Goal: Check status: Check status

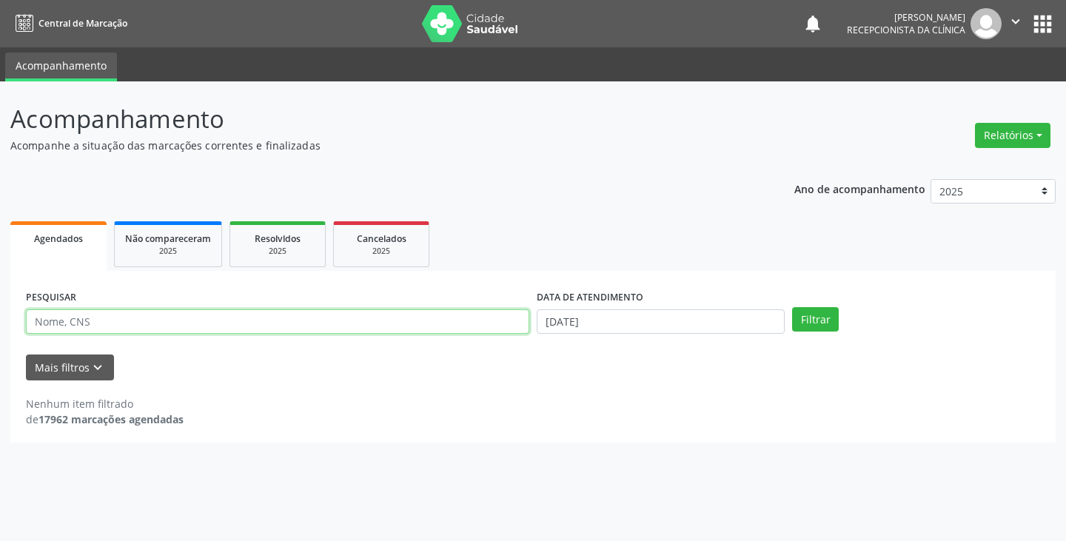
click at [442, 322] on input "text" at bounding box center [277, 321] width 503 height 25
type input "micaela"
click at [792, 307] on button "Filtrar" at bounding box center [815, 319] width 47 height 25
click at [312, 324] on input "text" at bounding box center [277, 321] width 503 height 25
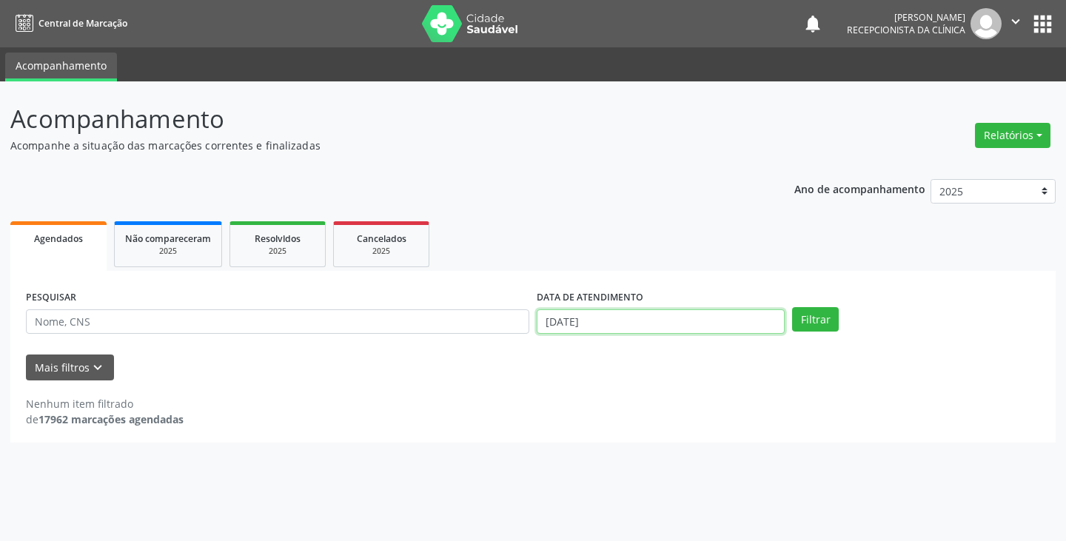
drag, startPoint x: 663, startPoint y: 329, endPoint x: 594, endPoint y: 332, distance: 68.9
click at [652, 329] on input "[DATE]" at bounding box center [661, 321] width 248 height 25
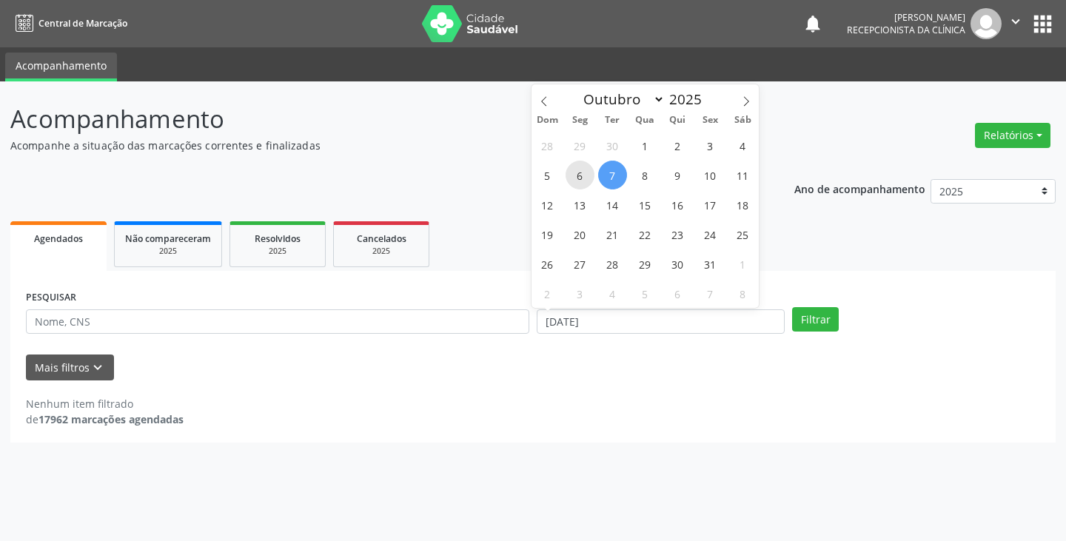
click at [583, 176] on span "6" at bounding box center [580, 175] width 29 height 29
type input "[DATE]"
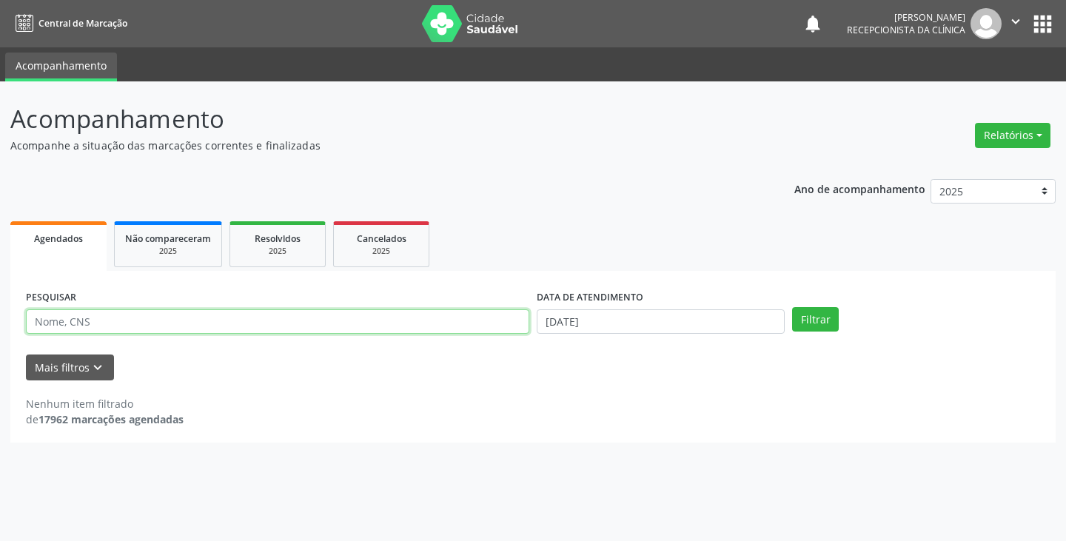
click at [430, 329] on input "text" at bounding box center [277, 321] width 503 height 25
click at [792, 307] on button "Filtrar" at bounding box center [815, 319] width 47 height 25
click at [405, 318] on input "niw" at bounding box center [277, 321] width 503 height 25
type input "niu"
click at [792, 307] on button "Filtrar" at bounding box center [815, 319] width 47 height 25
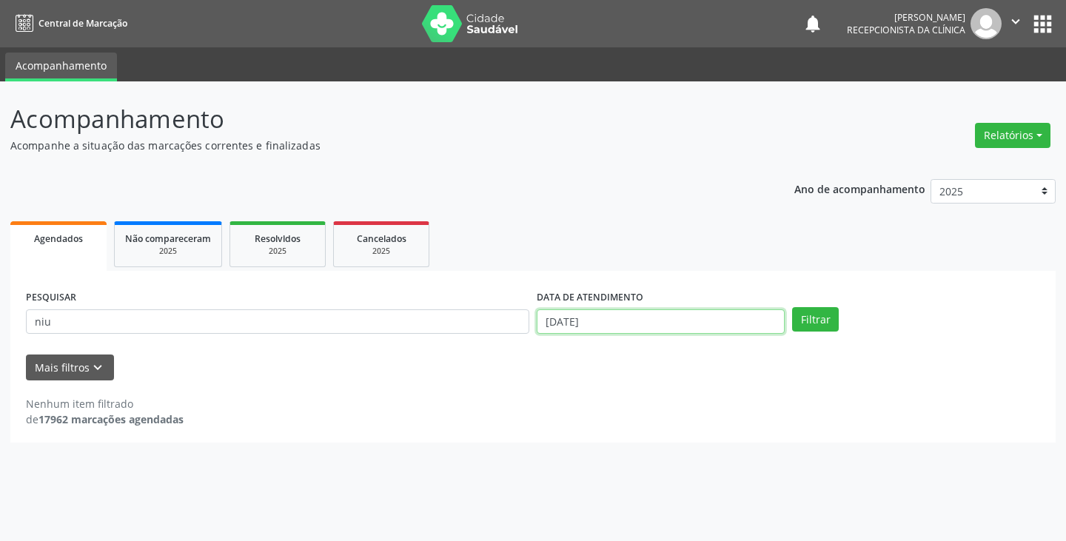
click at [621, 322] on input "[DATE]" at bounding box center [661, 321] width 248 height 25
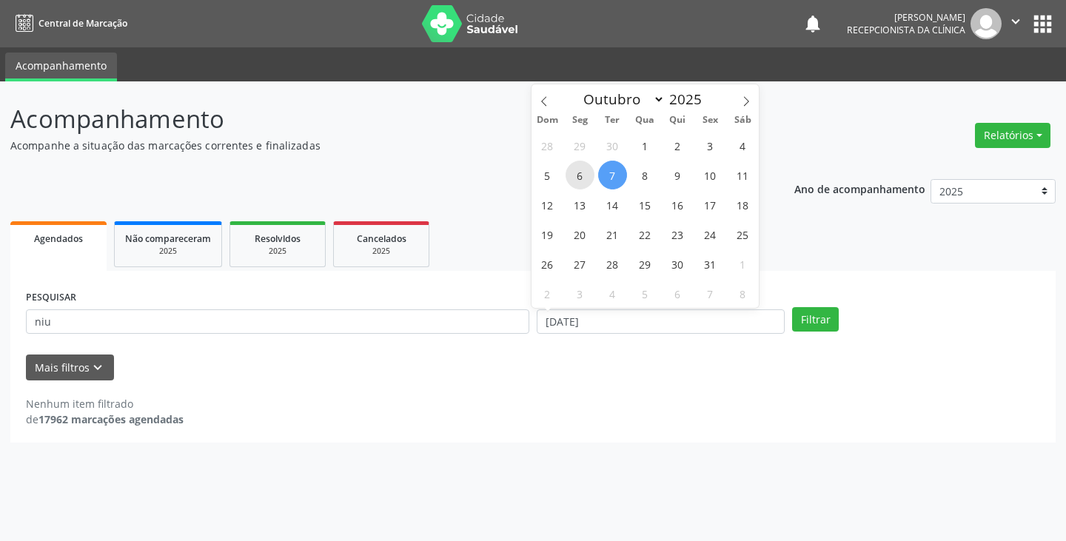
click at [577, 170] on span "6" at bounding box center [580, 175] width 29 height 29
type input "[DATE]"
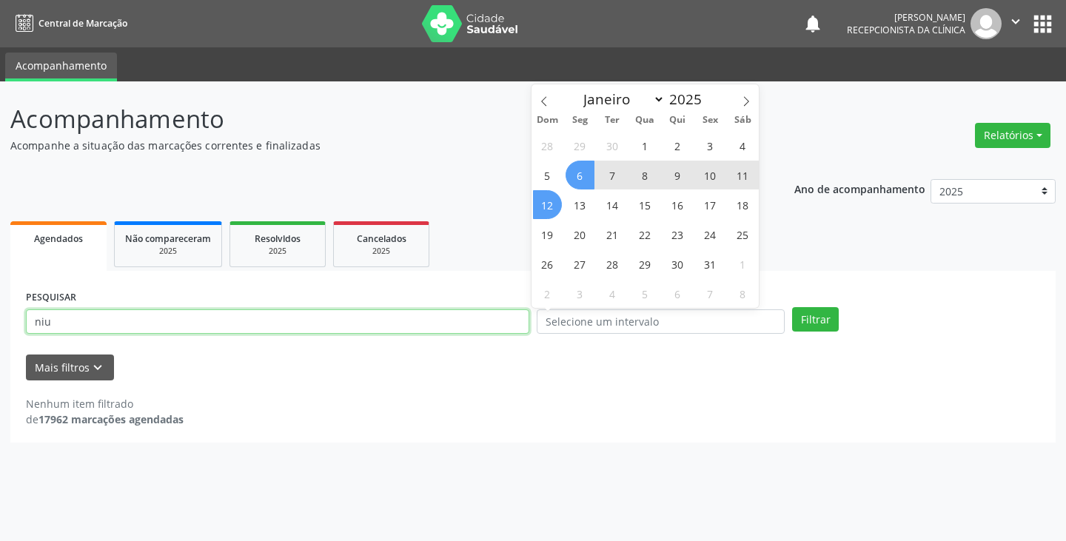
click at [334, 318] on input "niu" at bounding box center [277, 321] width 503 height 25
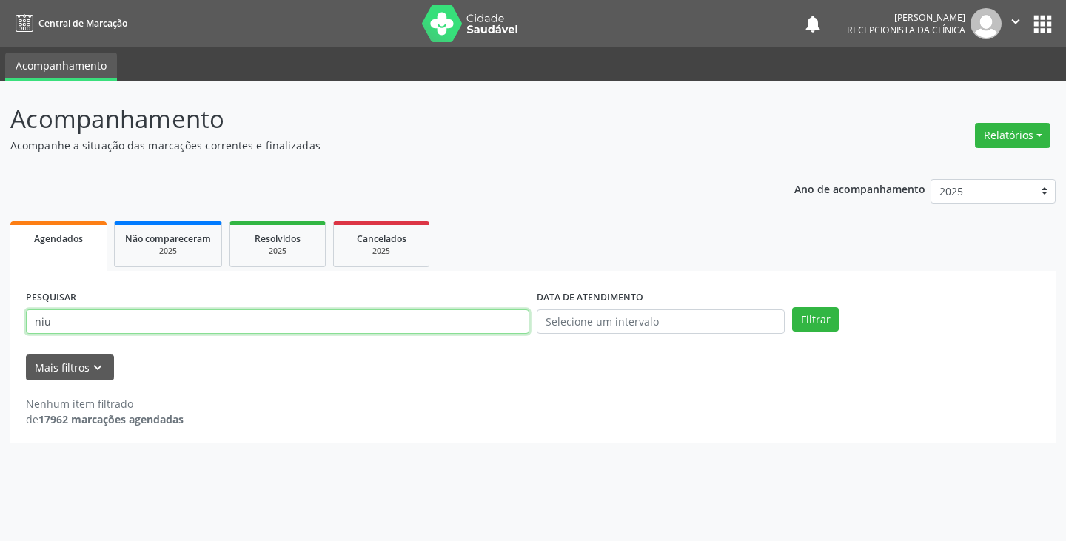
click at [792, 307] on button "Filtrar" at bounding box center [815, 319] width 47 height 25
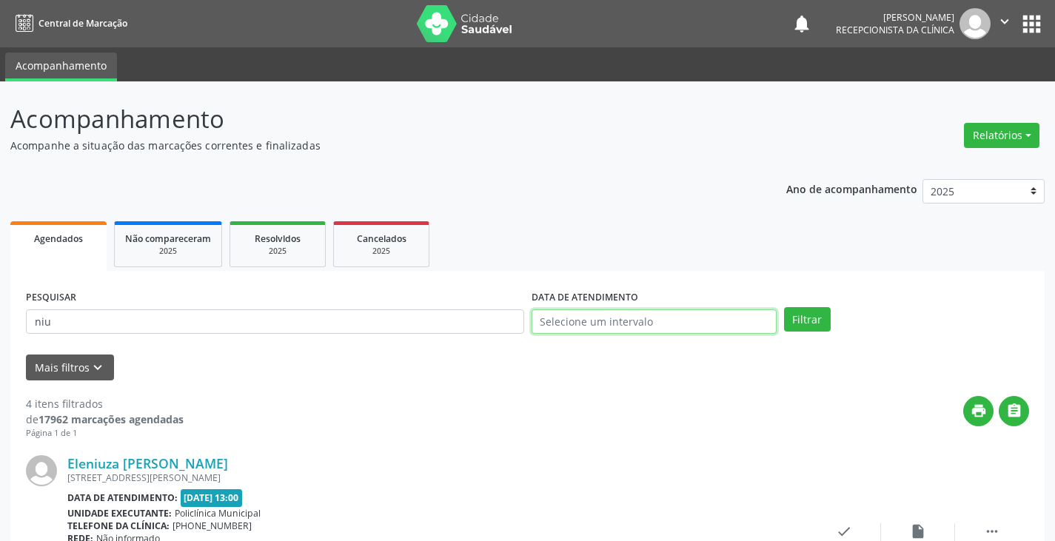
click at [583, 313] on input "text" at bounding box center [654, 321] width 245 height 25
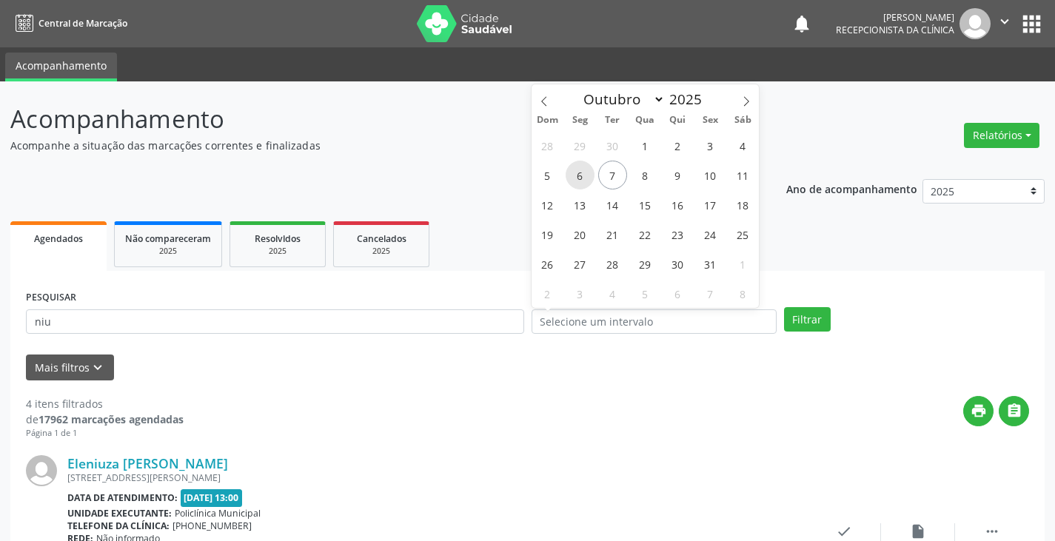
click at [575, 177] on span "6" at bounding box center [580, 175] width 29 height 29
type input "[DATE]"
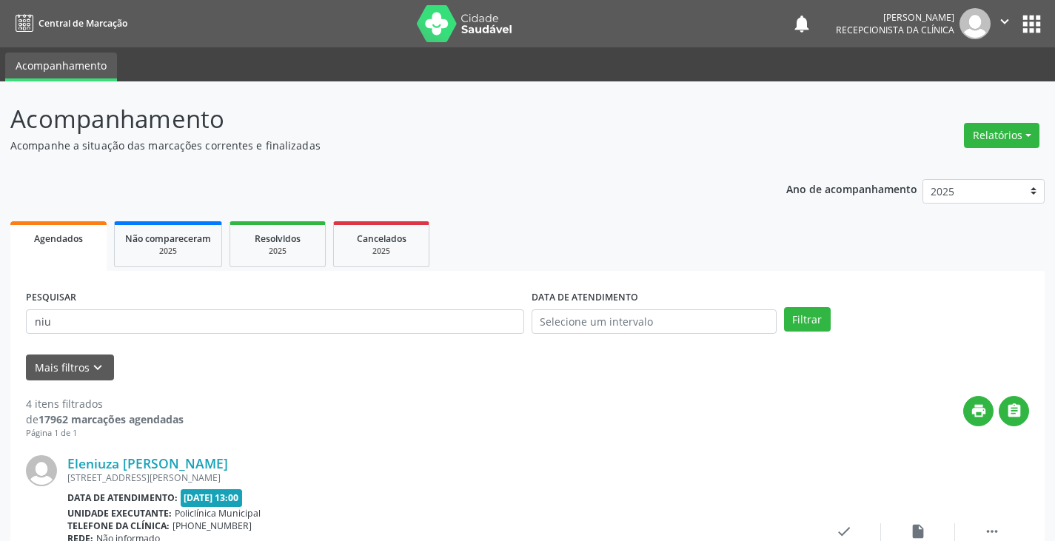
click at [403, 481] on div "RUA ANIBAL DE OLIVEIRA, 747, CENTRO, Campo Formoso - BA" at bounding box center [437, 478] width 740 height 13
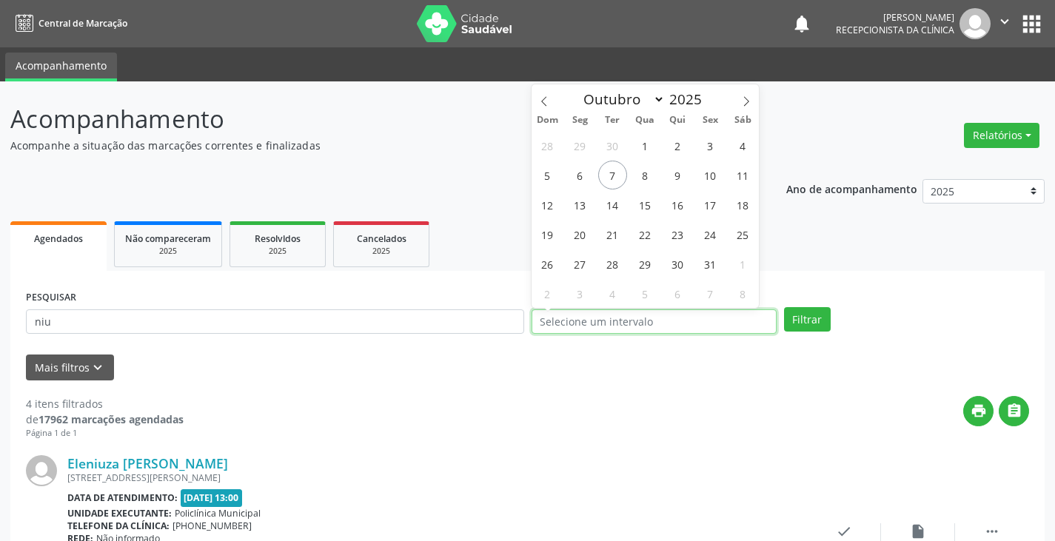
click at [561, 321] on input "text" at bounding box center [654, 321] width 245 height 25
click at [584, 180] on span "6" at bounding box center [580, 175] width 29 height 29
type input "[DATE]"
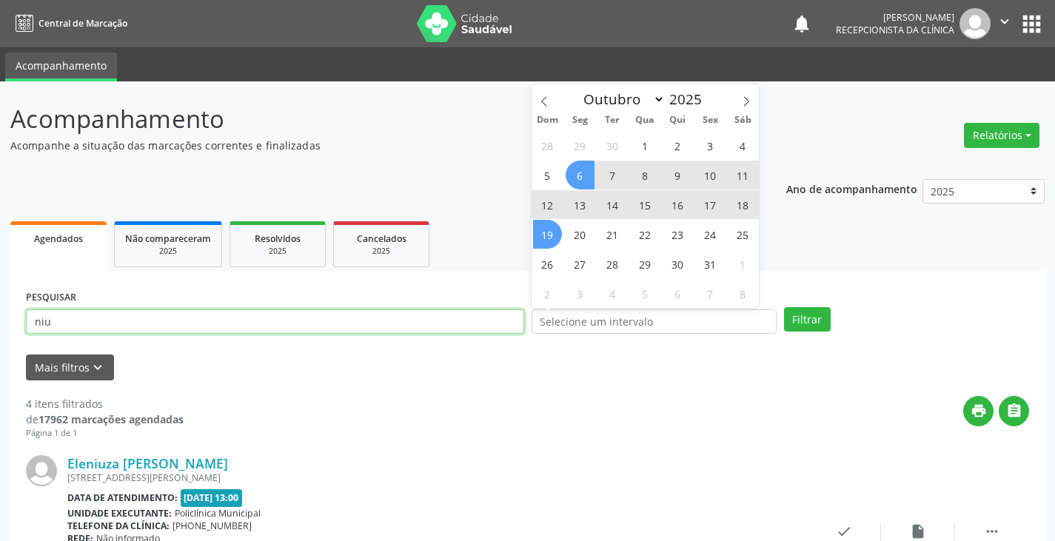
click at [415, 323] on input "niu" at bounding box center [275, 321] width 498 height 25
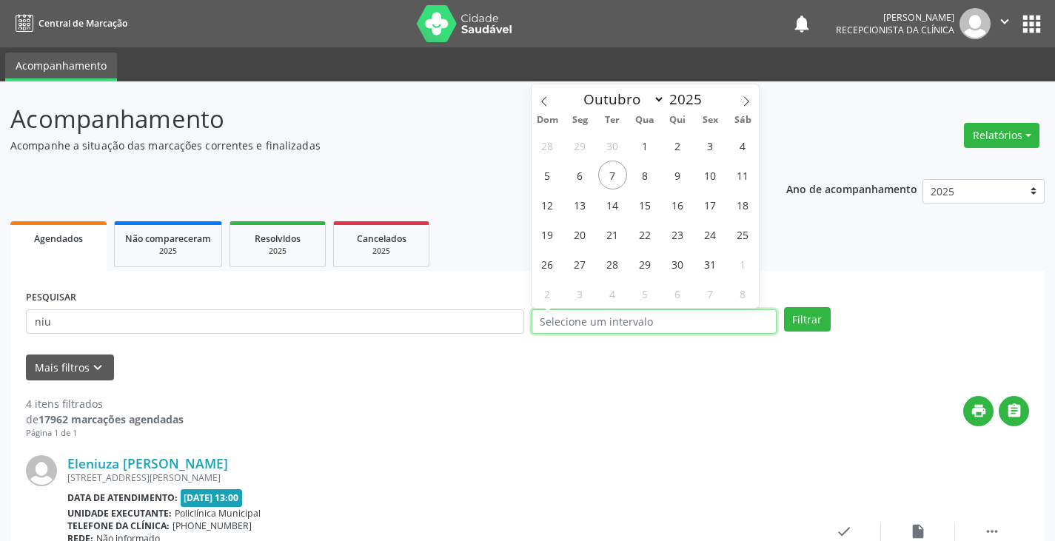
click at [560, 322] on input "text" at bounding box center [654, 321] width 245 height 25
click at [572, 179] on span "6" at bounding box center [580, 175] width 29 height 29
type input "[DATE]"
